Goal: Transaction & Acquisition: Purchase product/service

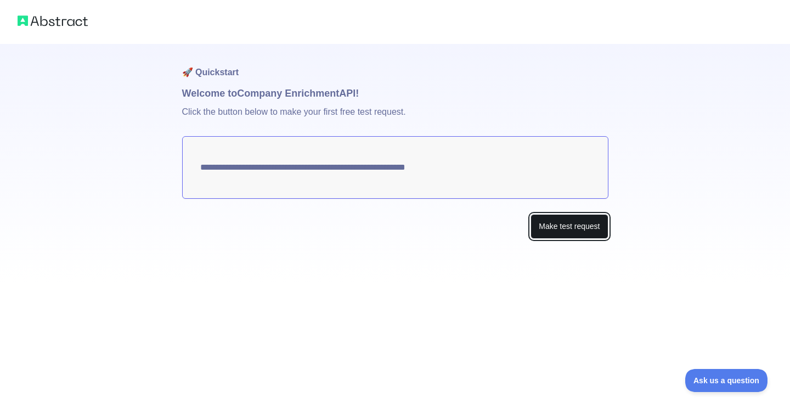
click at [568, 232] on button "Make test request" at bounding box center [569, 226] width 77 height 25
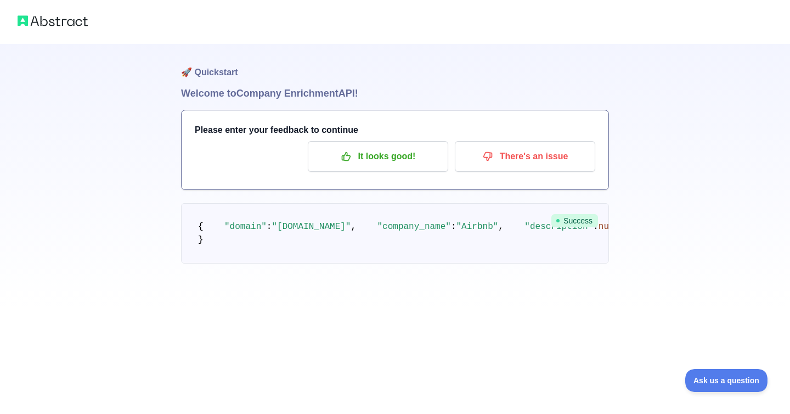
click at [572, 218] on span "Success" at bounding box center [575, 220] width 47 height 13
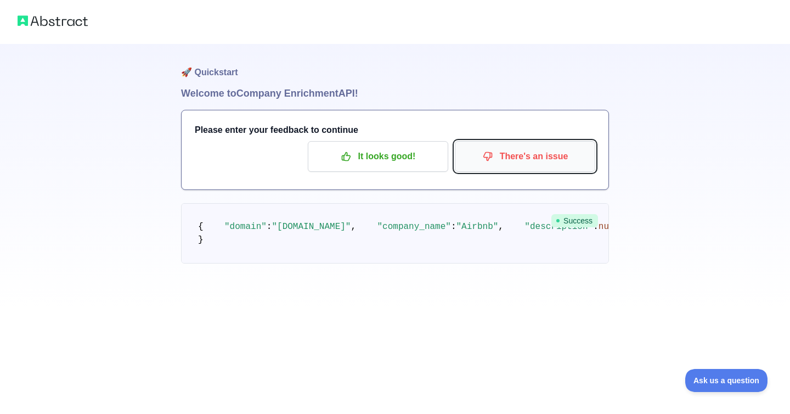
click at [557, 161] on p "There's an issue" at bounding box center [525, 156] width 124 height 19
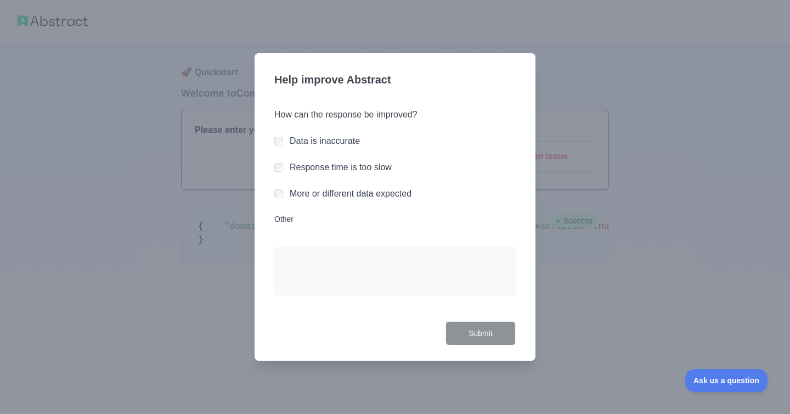
click at [236, 188] on div at bounding box center [395, 207] width 790 height 414
click at [596, 237] on div at bounding box center [395, 207] width 790 height 414
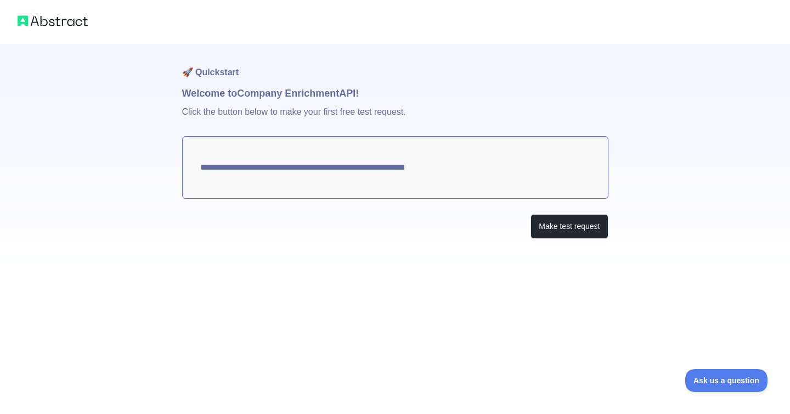
click at [427, 162] on textarea "**********" at bounding box center [395, 167] width 427 height 63
click at [534, 113] on p "Click the button below to make your first free test request." at bounding box center [395, 118] width 427 height 35
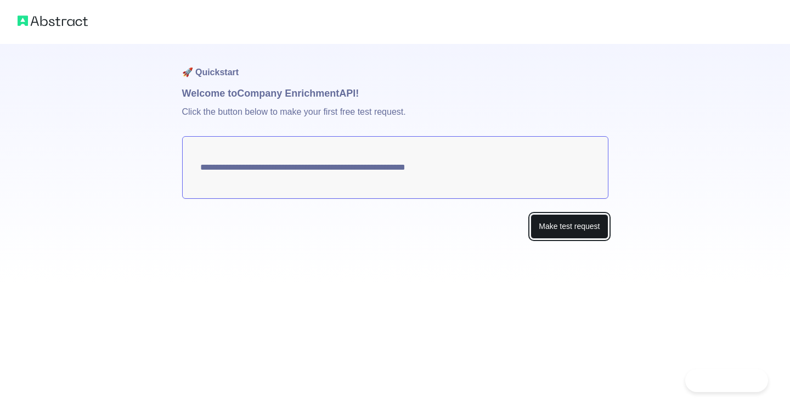
click at [554, 228] on button "Make test request" at bounding box center [569, 226] width 77 height 25
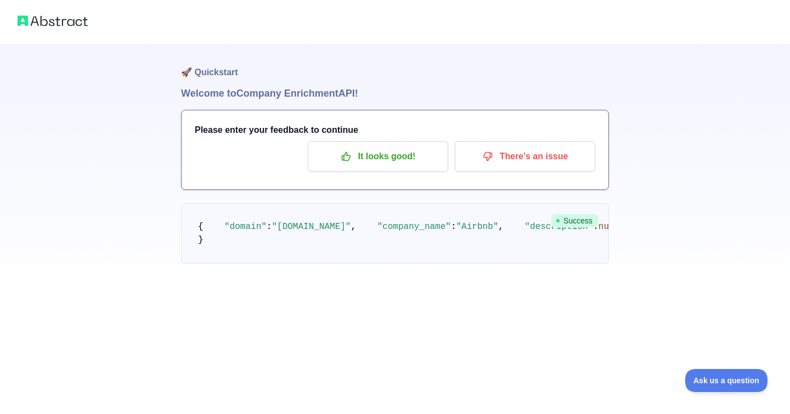
scroll to position [116, 0]
click at [599, 222] on span "null" at bounding box center [609, 227] width 21 height 10
click at [751, 375] on span "Ask us a question" at bounding box center [721, 379] width 82 height 8
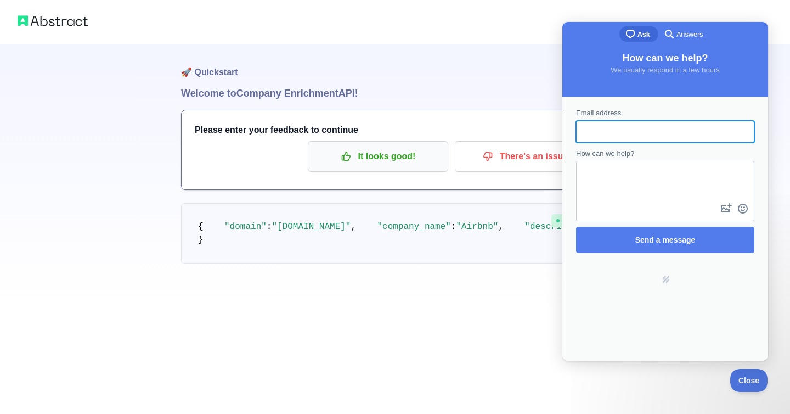
scroll to position [108, 0]
click at [402, 203] on pre "{ "domain" : "airbnb.com" , "company_name" : "Airbnb" , "description" : null , …" at bounding box center [395, 233] width 428 height 60
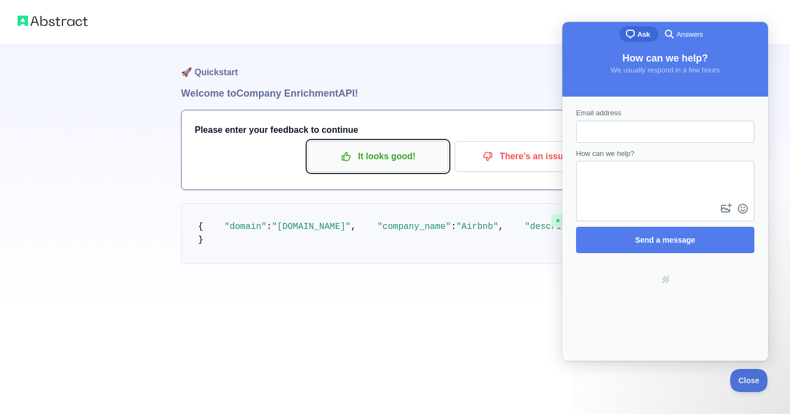
click at [413, 147] on p "It looks good!" at bounding box center [378, 156] width 124 height 19
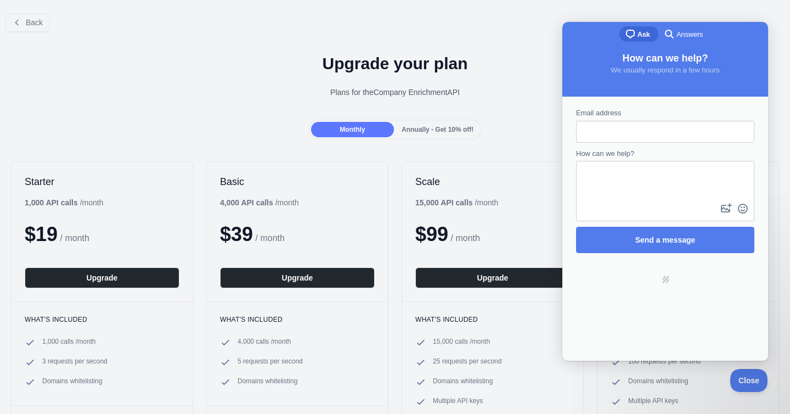
scroll to position [40, 0]
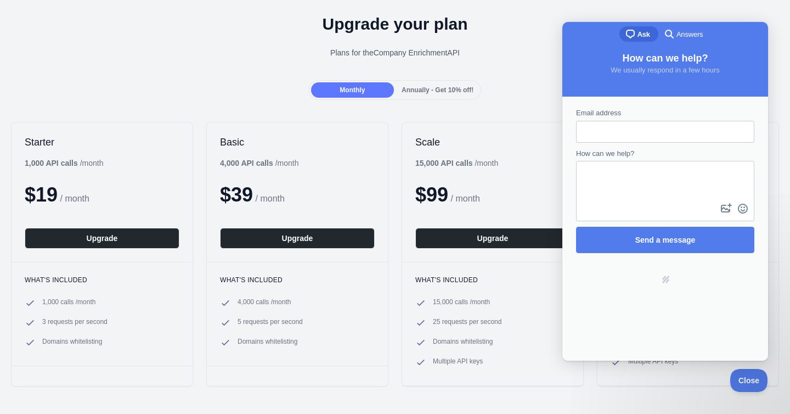
click at [618, 12] on div "Upgrade your plan Plans for the Company Enrichment API" at bounding box center [395, 40] width 790 height 79
click at [743, 373] on button "Close" at bounding box center [746, 378] width 37 height 23
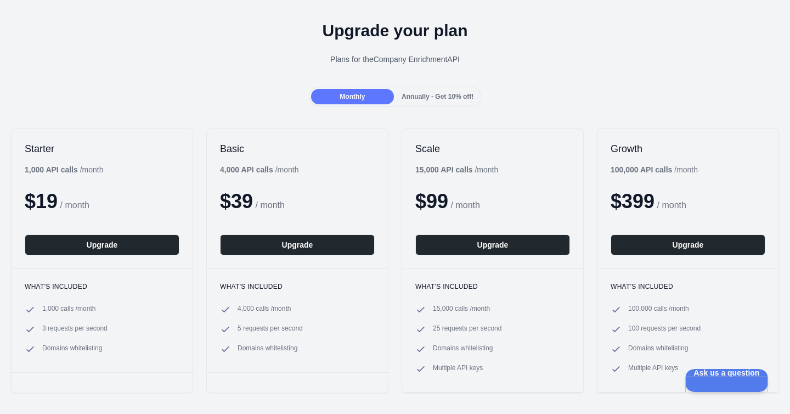
scroll to position [82, 0]
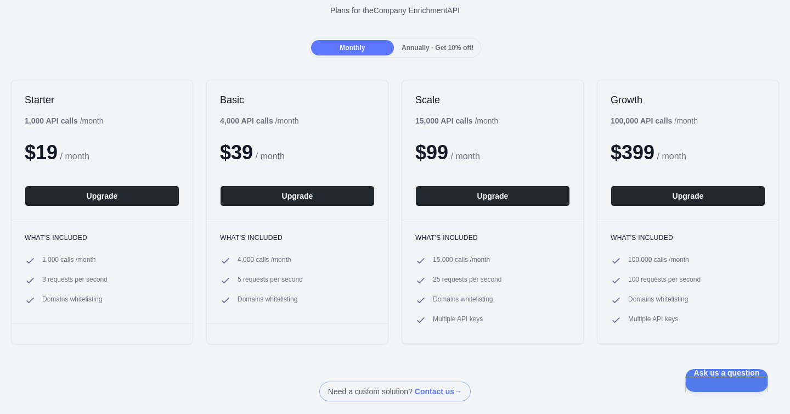
click at [201, 288] on div "Starter 1,000 API calls / month $ 19 / month Upgrade What's included 1,000 call…" at bounding box center [395, 212] width 790 height 287
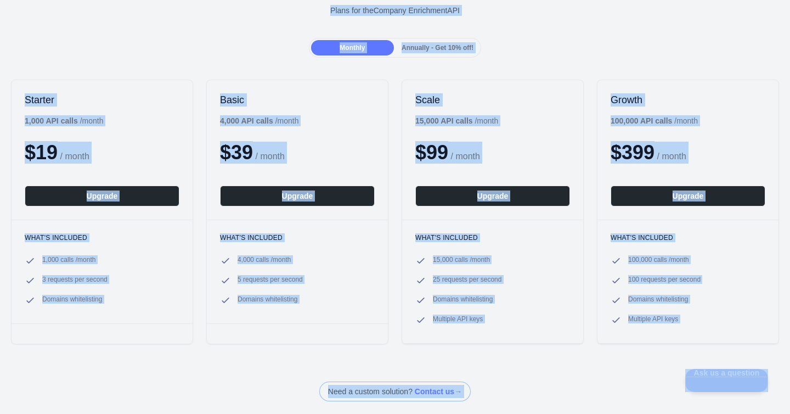
click at [190, 66] on div "Back Upgrade your plan Plans for the Company Enrichment API Monthly Annually - …" at bounding box center [395, 162] width 790 height 479
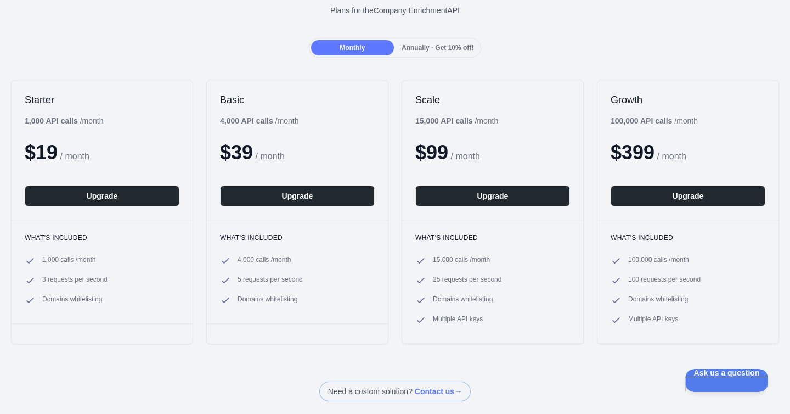
scroll to position [0, 0]
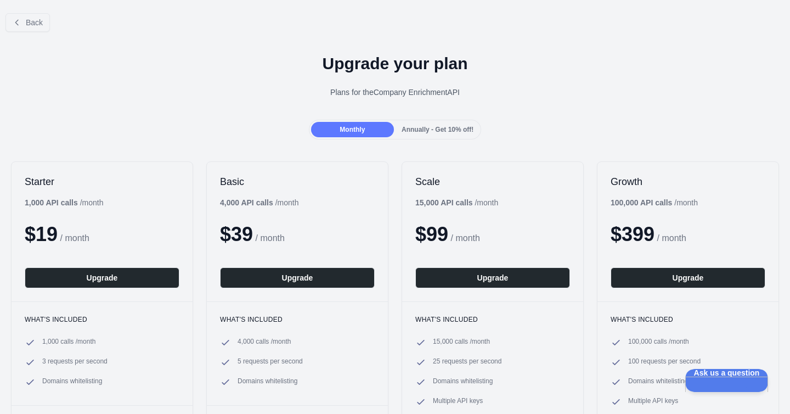
click at [444, 136] on div "Annually - Get 10% off!" at bounding box center [437, 129] width 83 height 15
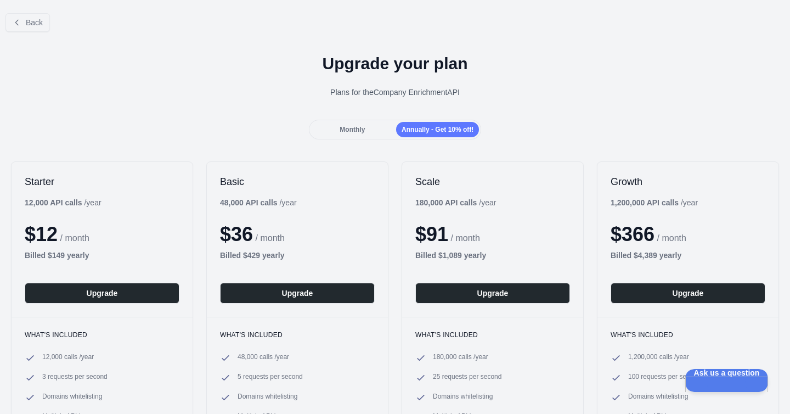
click at [377, 130] on div "Monthly" at bounding box center [352, 129] width 83 height 15
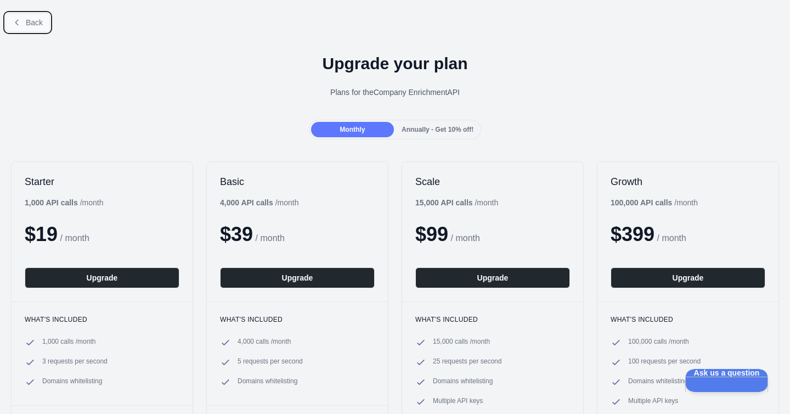
click at [37, 18] on span "Back" at bounding box center [34, 22] width 17 height 9
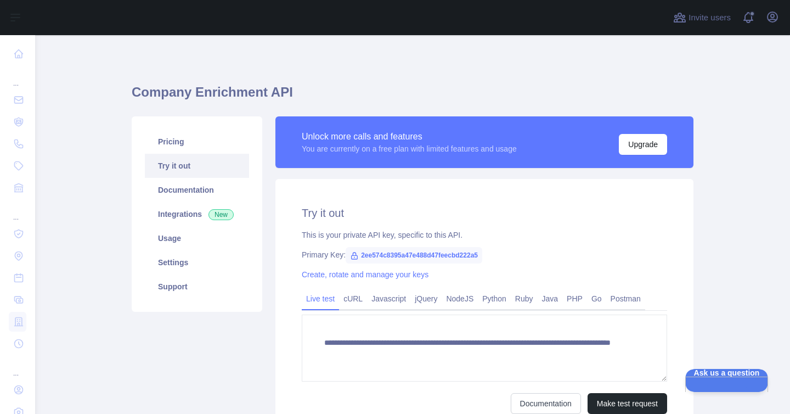
click at [60, 254] on main "**********" at bounding box center [412, 224] width 755 height 379
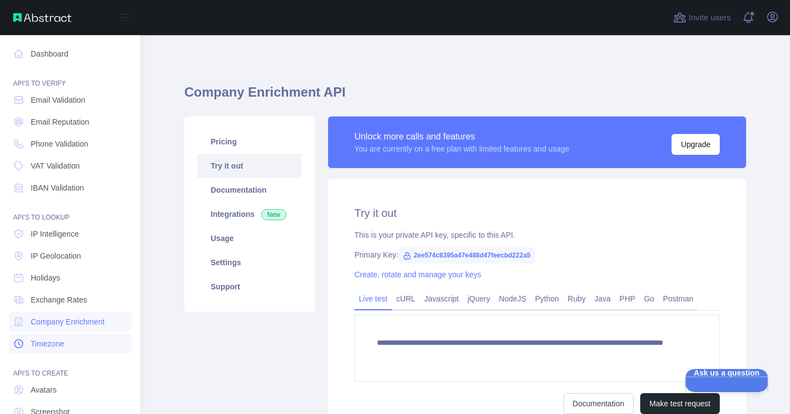
scroll to position [69, 0]
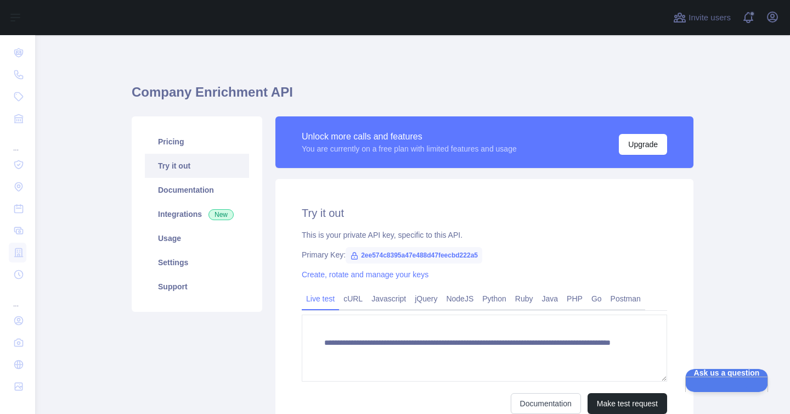
click at [229, 77] on div "**********" at bounding box center [413, 258] width 562 height 394
